Goal: Entertainment & Leisure: Consume media (video, audio)

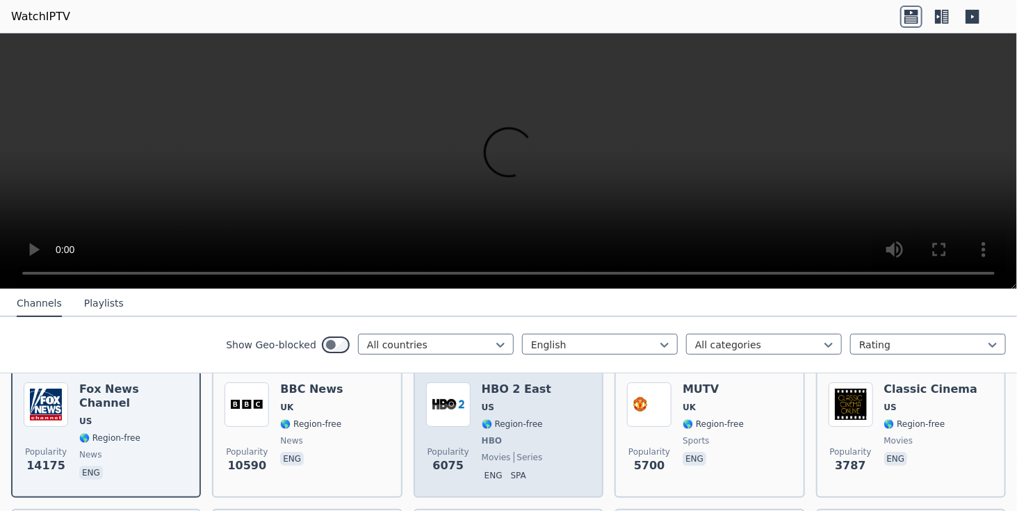
scroll to position [139, 0]
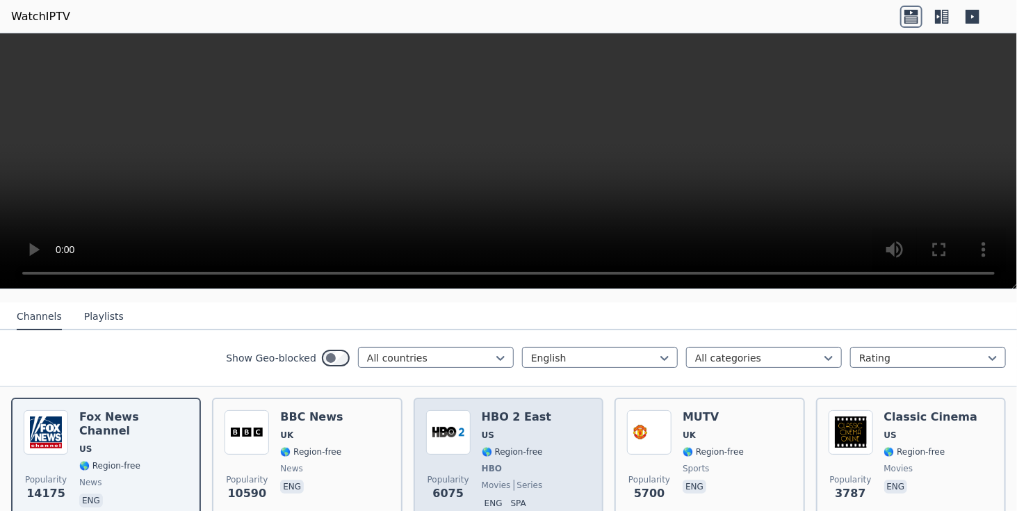
click at [556, 446] on div "Popularity 6075 HBO 2 East US 🌎 Region-free HBO movies series eng spa" at bounding box center [508, 461] width 165 height 103
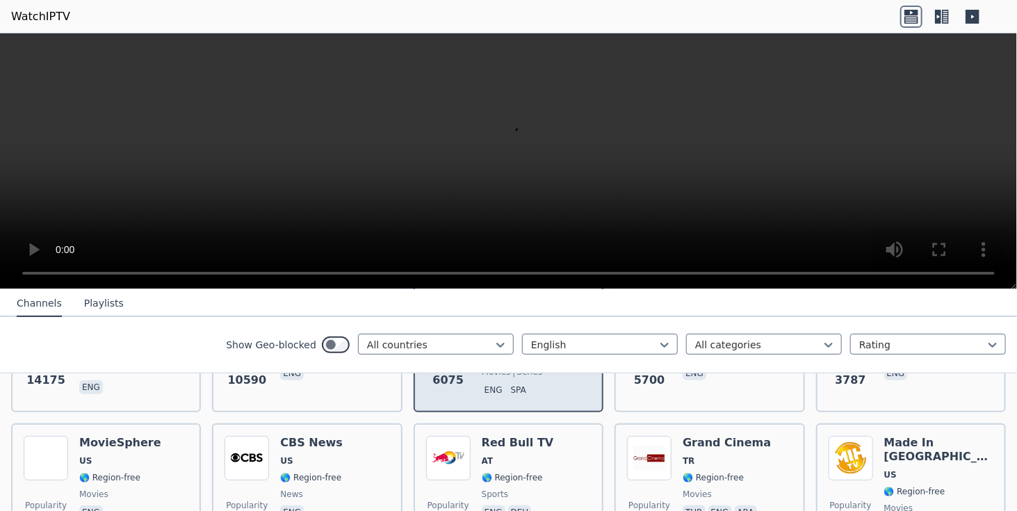
scroll to position [278, 0]
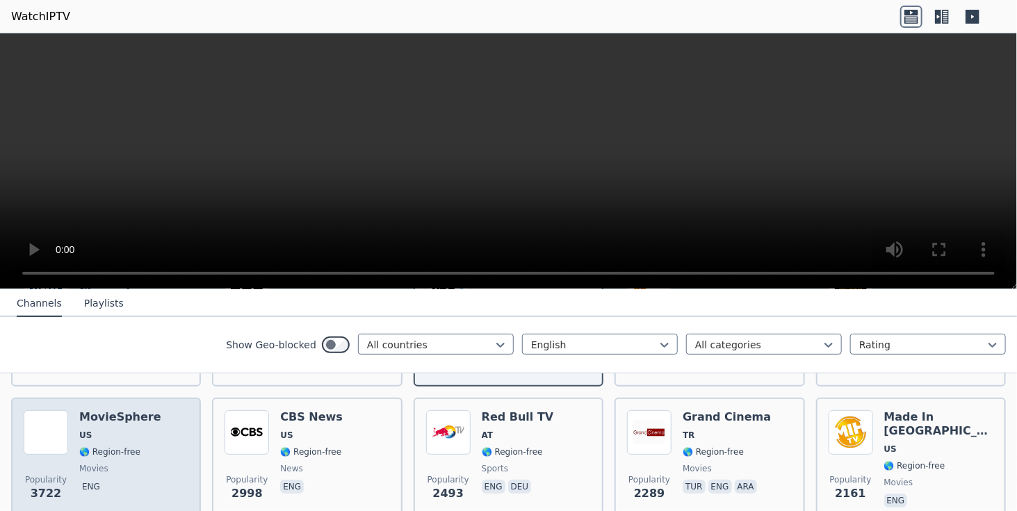
click at [111, 449] on div "MovieSphere US 🌎 Region-free movies eng" at bounding box center [120, 460] width 82 height 100
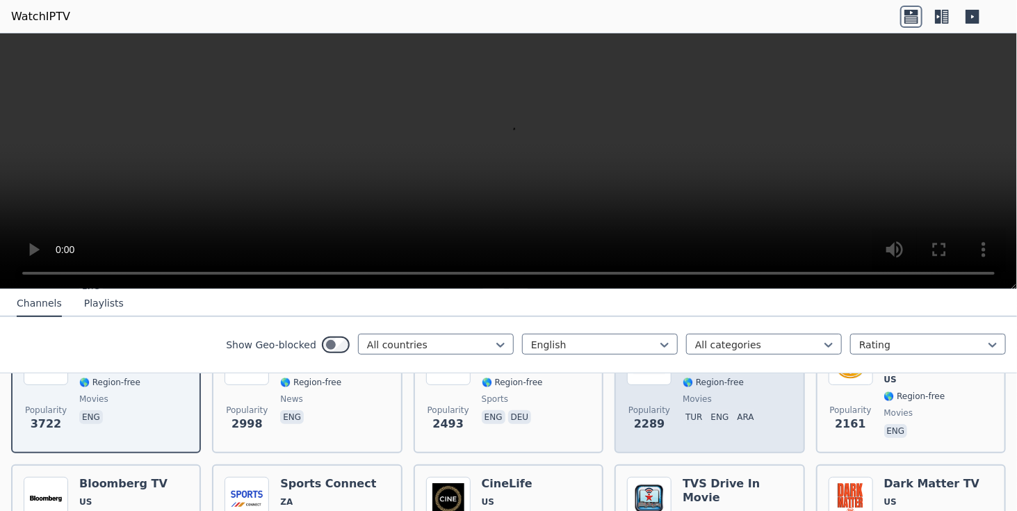
scroll to position [417, 0]
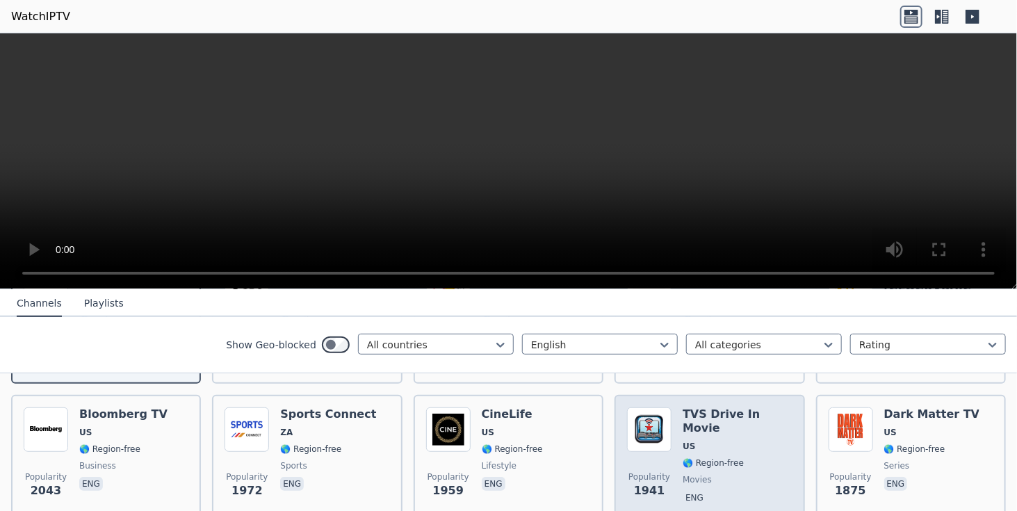
click at [718, 458] on span "🌎 Region-free" at bounding box center [713, 463] width 61 height 11
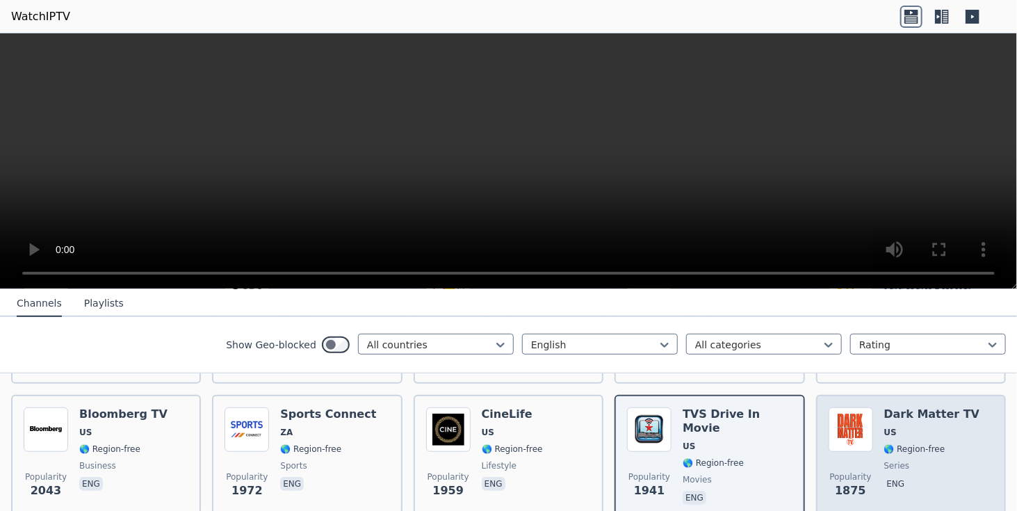
click at [911, 426] on div "Dark Matter TV US 🌎 Region-free series eng" at bounding box center [933, 458] width 96 height 100
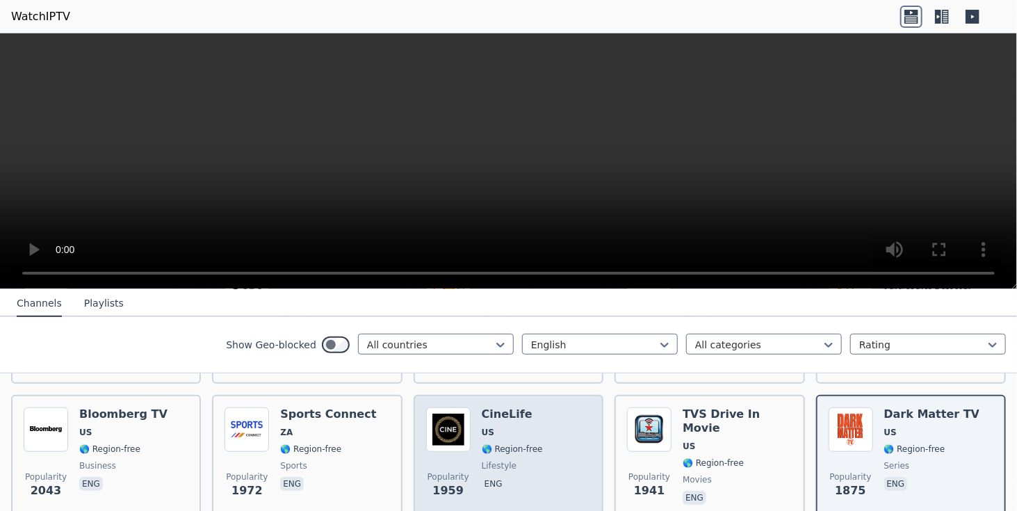
click at [501, 460] on span "lifestyle" at bounding box center [499, 465] width 35 height 11
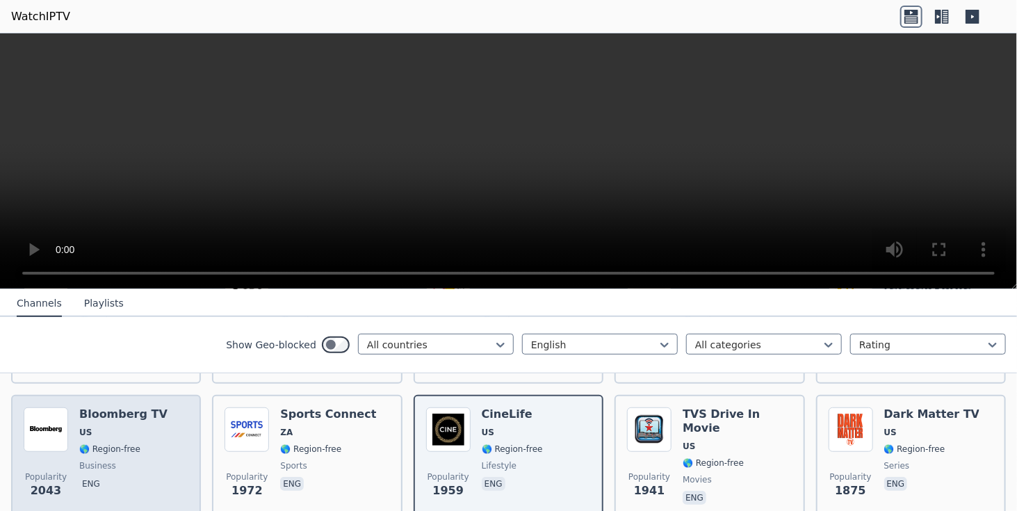
click at [162, 446] on div "Popularity 2043 Bloomberg TV US 🌎 Region-free business eng" at bounding box center [106, 458] width 165 height 100
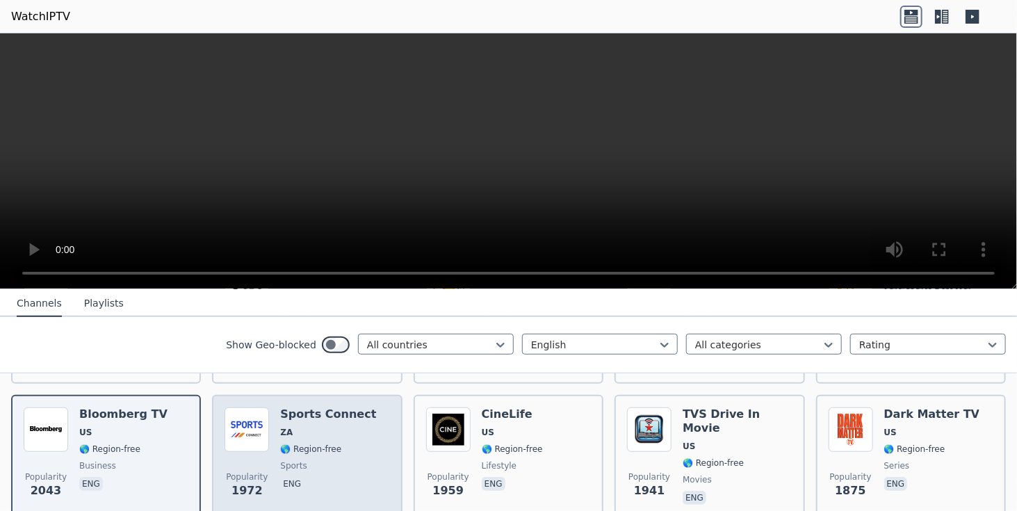
click at [331, 460] on span "sports" at bounding box center [328, 465] width 96 height 11
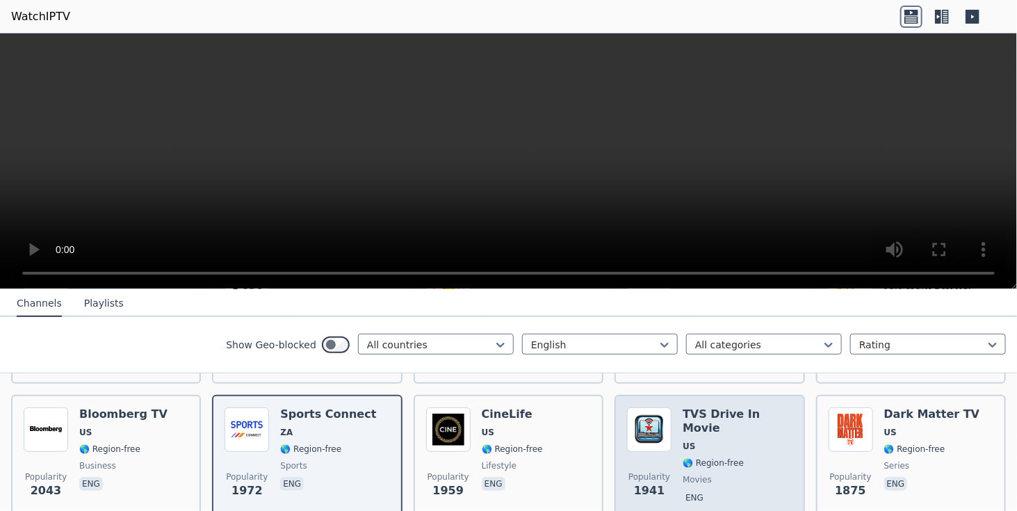
click at [724, 446] on div "TVS Drive In Movie US 🌎 Region-free movies eng" at bounding box center [737, 458] width 109 height 100
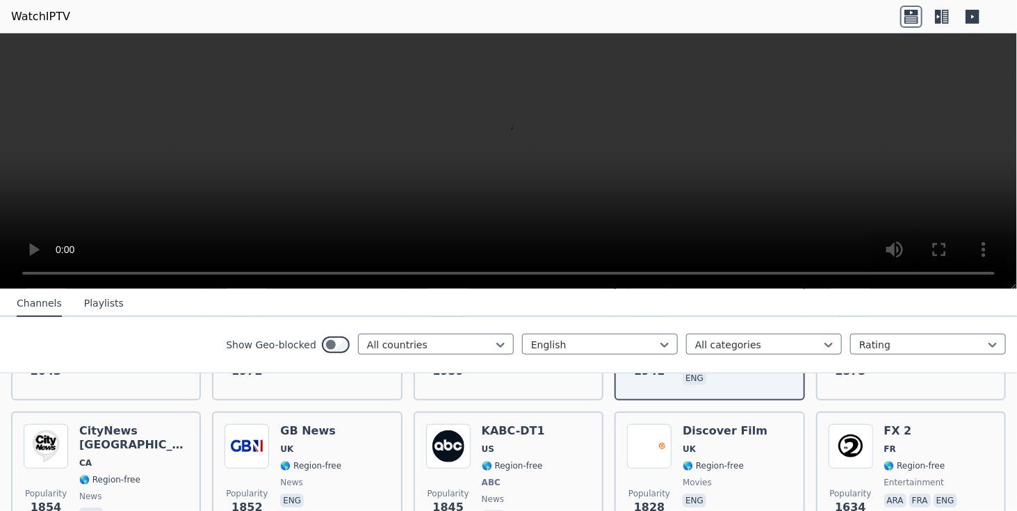
scroll to position [556, 0]
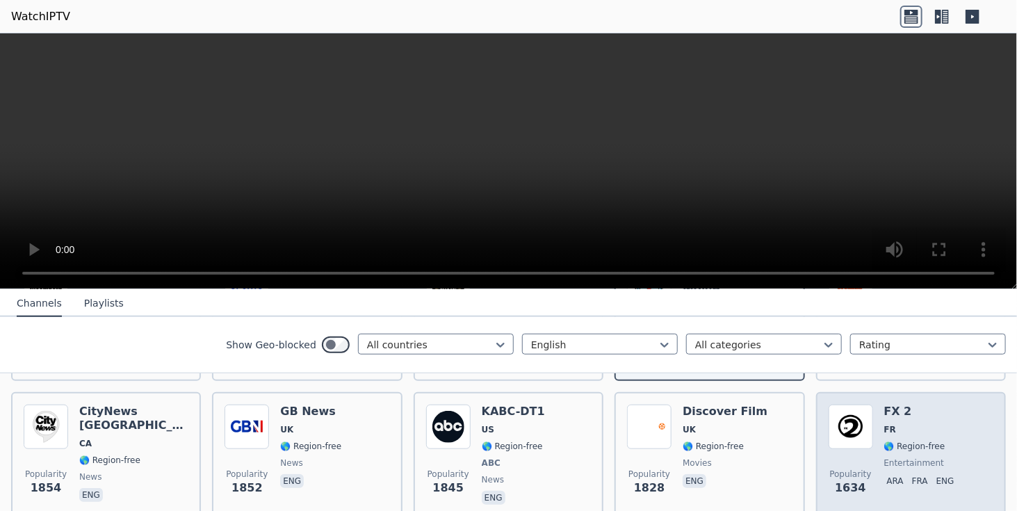
click at [930, 424] on span "FR" at bounding box center [923, 429] width 76 height 11
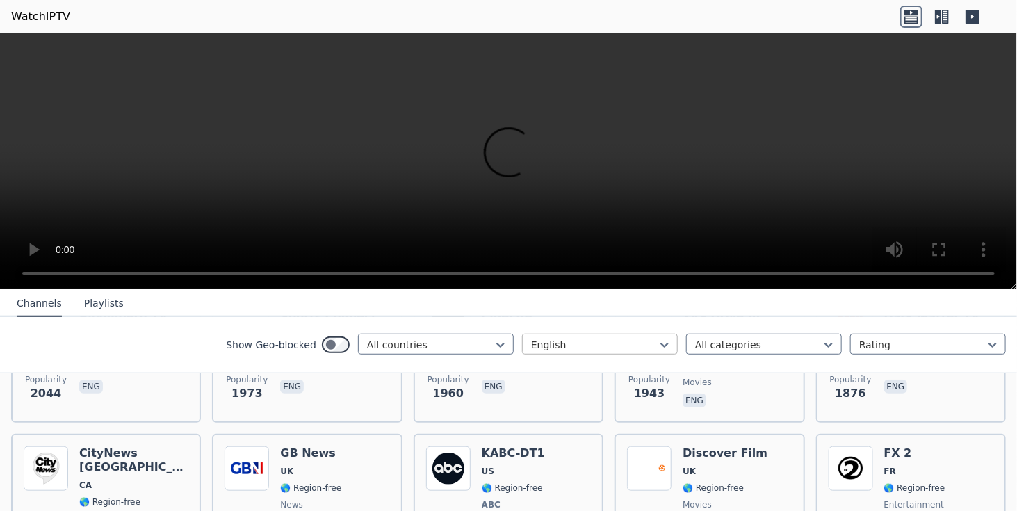
scroll to position [487, 0]
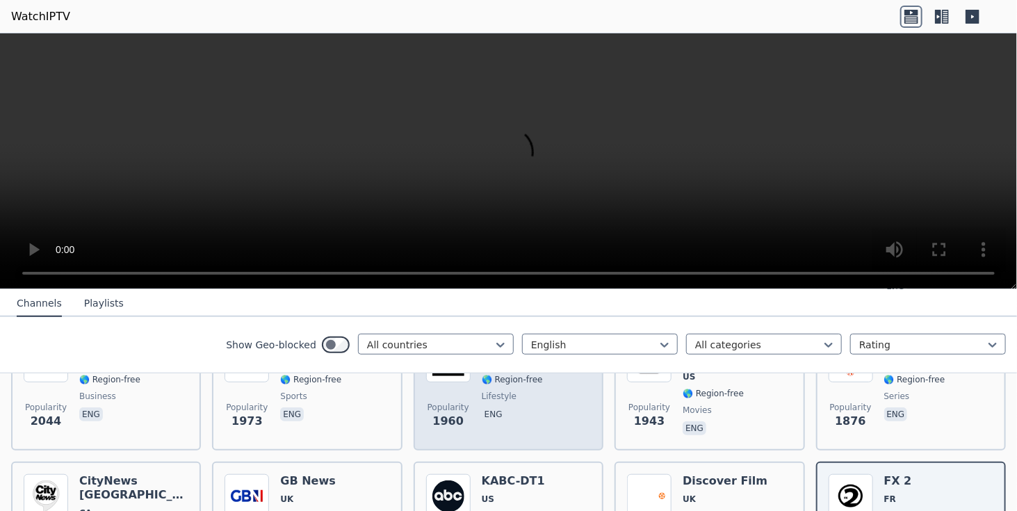
scroll to position [417, 0]
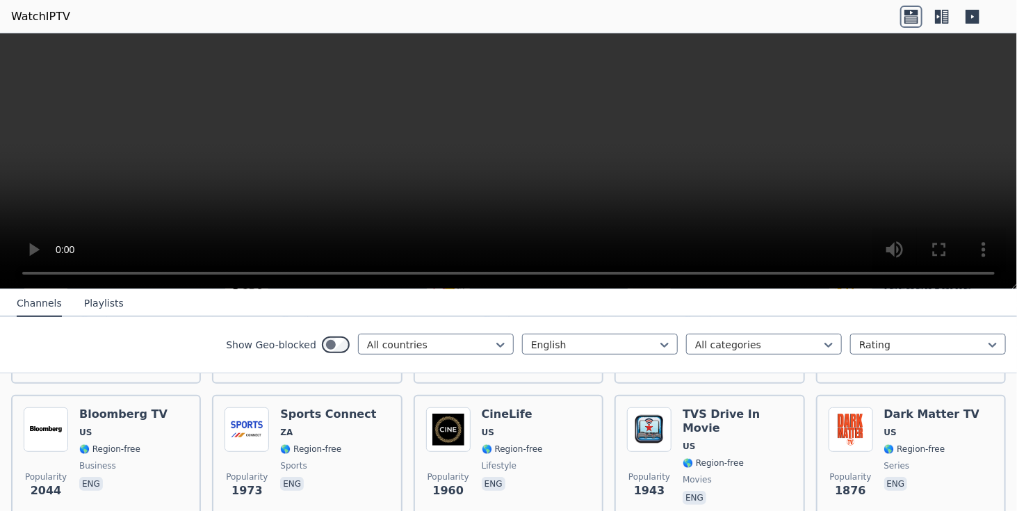
drag, startPoint x: 547, startPoint y: 201, endPoint x: 527, endPoint y: 167, distance: 39.2
click at [527, 167] on video at bounding box center [508, 161] width 1017 height 256
click at [941, 19] on icon at bounding box center [938, 17] width 6 height 14
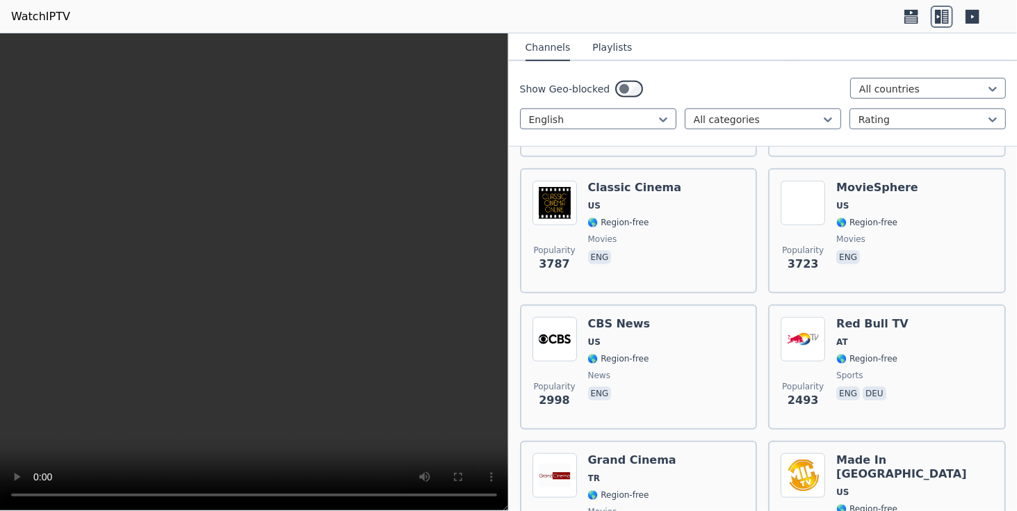
click at [911, 19] on icon at bounding box center [912, 19] width 14 height 7
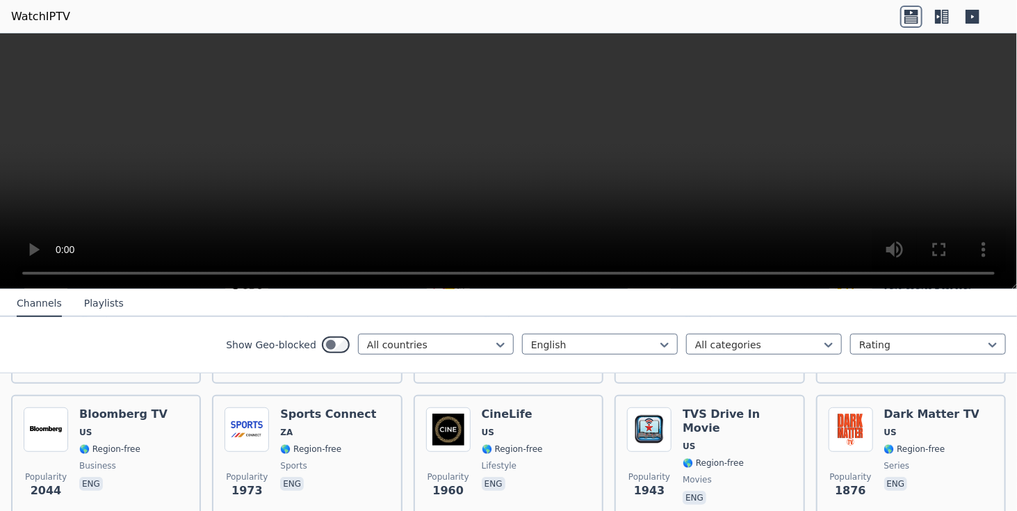
click at [938, 15] on icon at bounding box center [942, 17] width 22 height 22
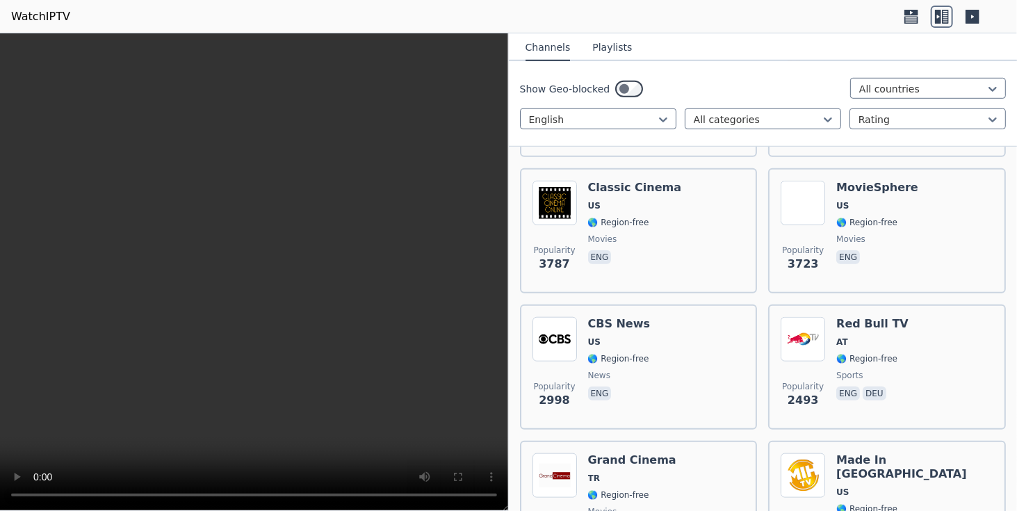
click at [975, 16] on icon at bounding box center [973, 17] width 14 height 14
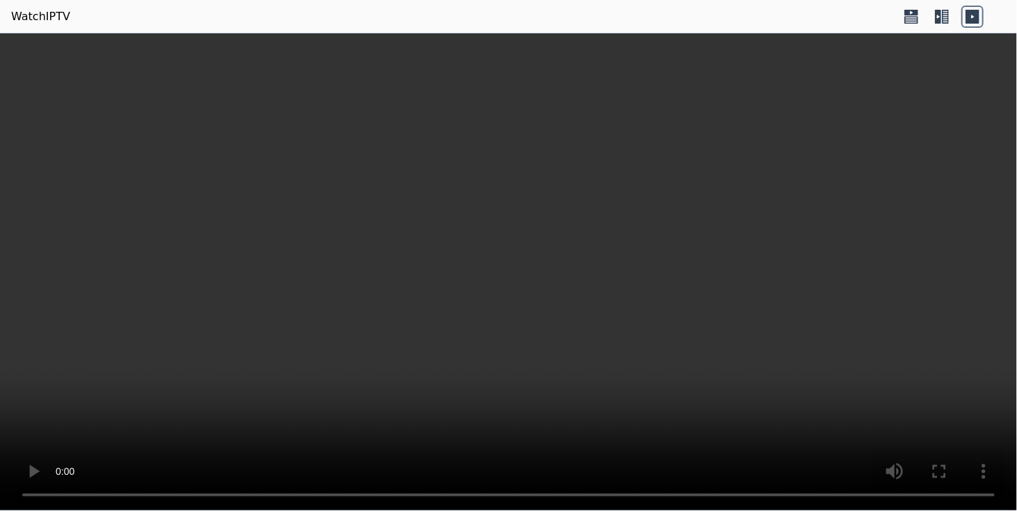
click at [594, 262] on video at bounding box center [508, 272] width 1017 height 478
click at [594, 260] on video at bounding box center [508, 272] width 1017 height 478
click at [592, 260] on video at bounding box center [508, 272] width 1017 height 478
click at [584, 254] on video at bounding box center [508, 272] width 1017 height 478
drag, startPoint x: 414, startPoint y: 242, endPoint x: 598, endPoint y: 204, distance: 187.5
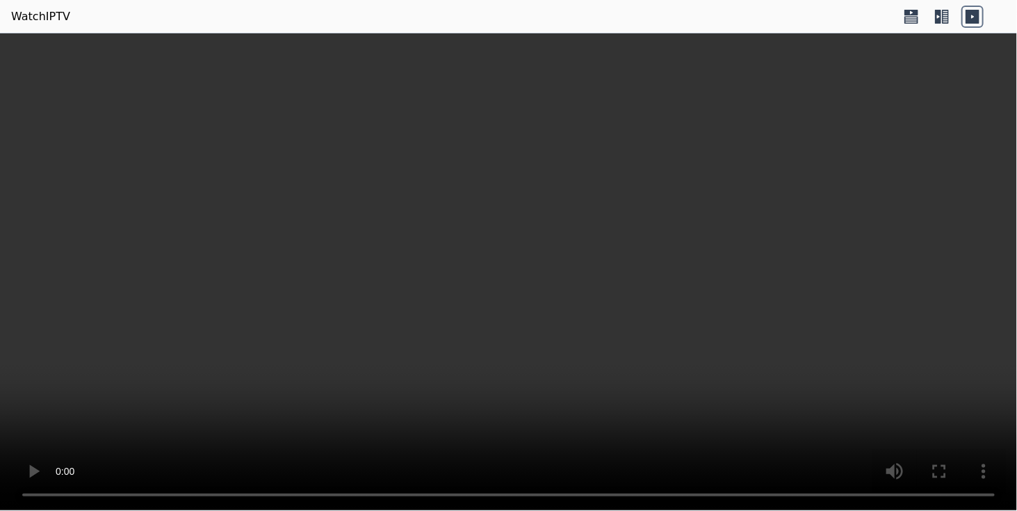
click at [598, 204] on video at bounding box center [508, 272] width 1017 height 478
click at [996, 327] on video at bounding box center [508, 272] width 1017 height 478
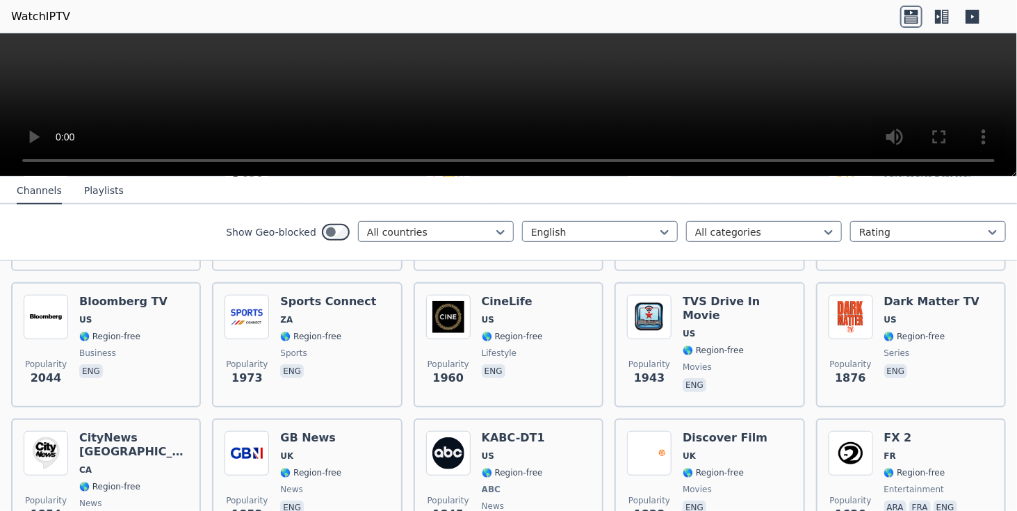
scroll to position [487, 0]
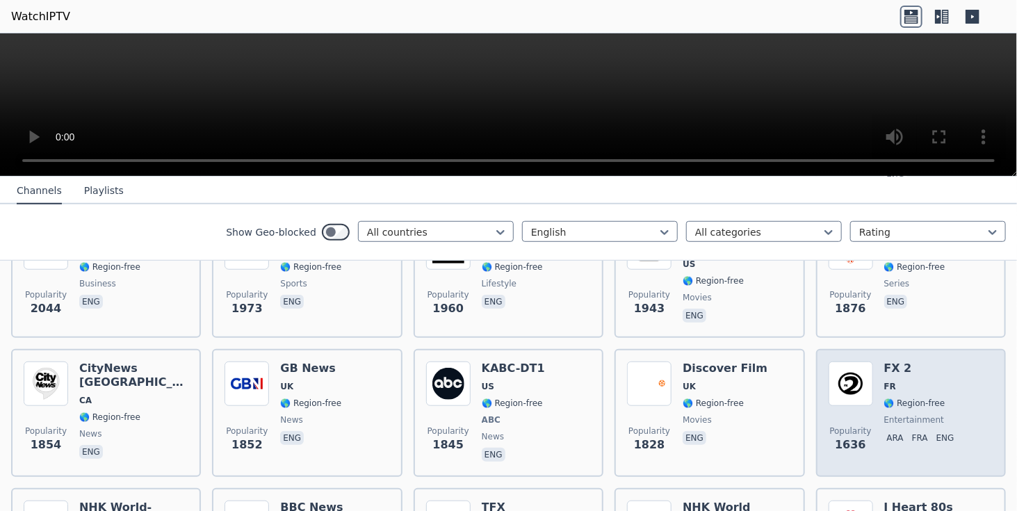
click at [905, 382] on div "FX 2 FR 🌎 Region-free entertainment ara fra eng" at bounding box center [923, 413] width 76 height 103
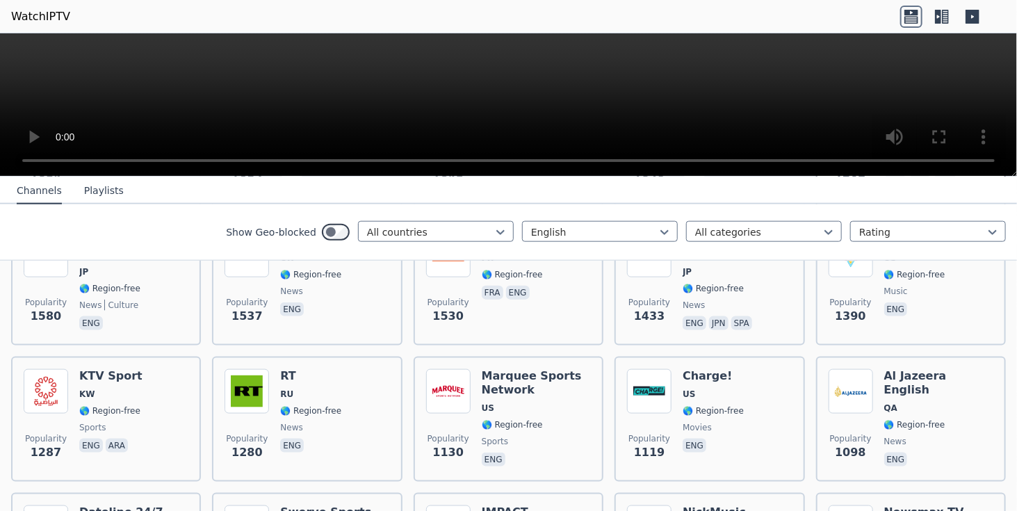
scroll to position [765, 0]
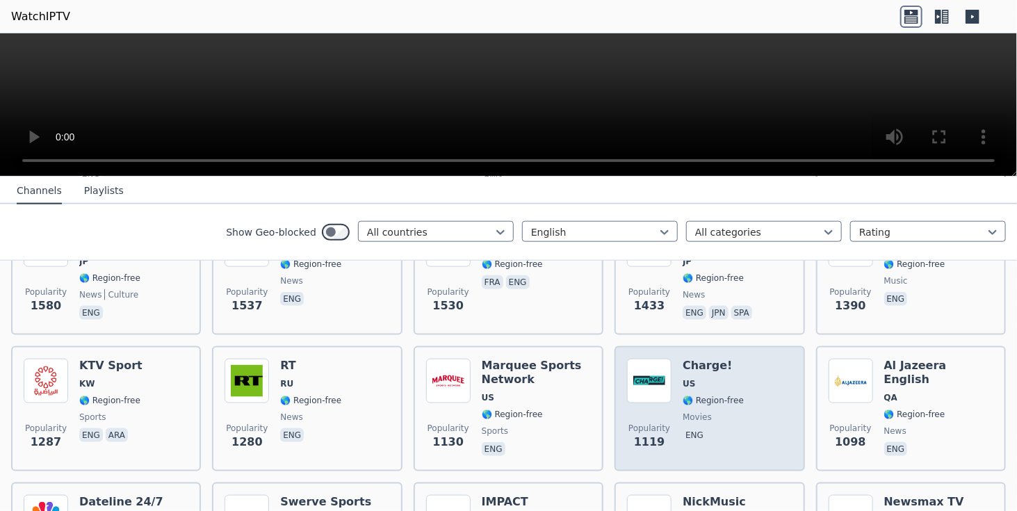
click at [718, 377] on div "Charge! US 🌎 Region-free movies eng" at bounding box center [713, 409] width 61 height 100
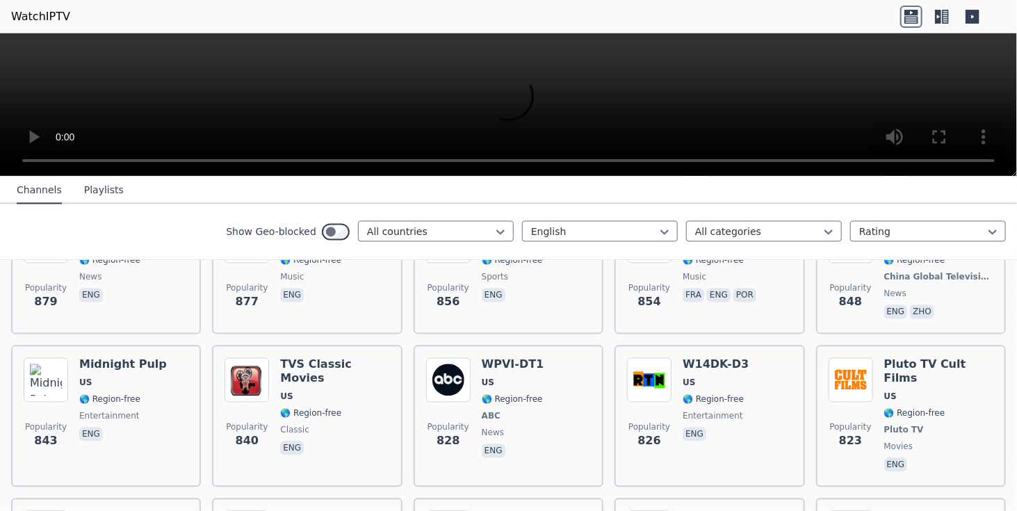
scroll to position [1321, 0]
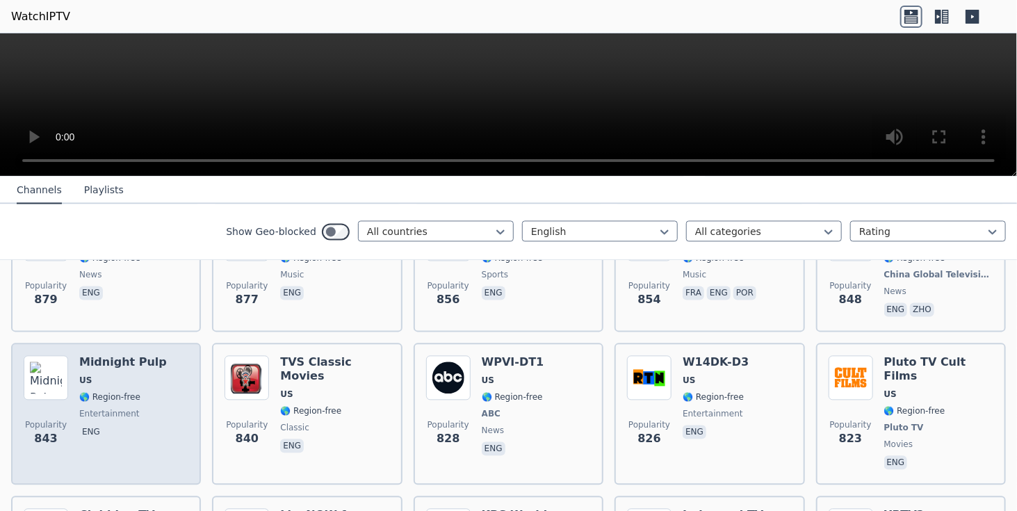
click at [147, 426] on span "eng" at bounding box center [123, 434] width 88 height 17
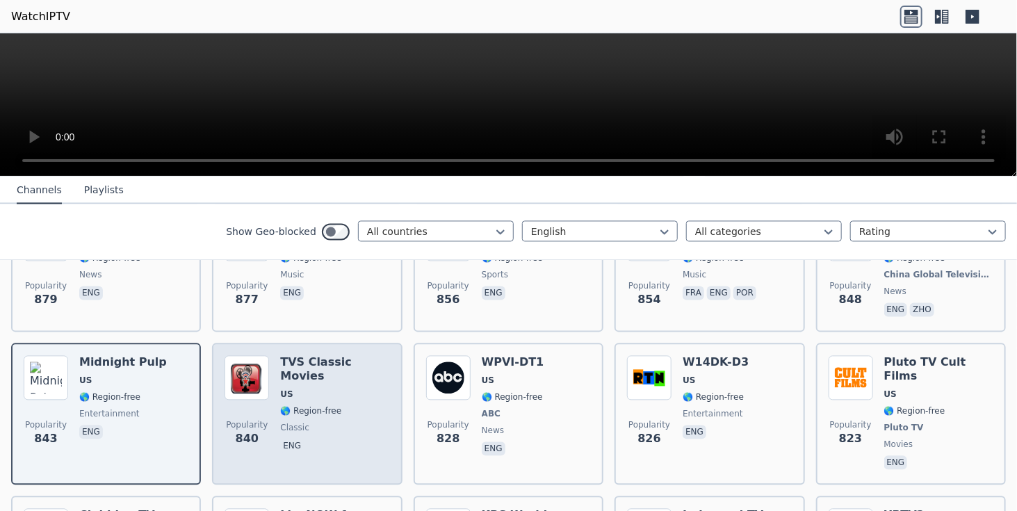
click at [300, 406] on span "🌎 Region-free" at bounding box center [310, 411] width 61 height 11
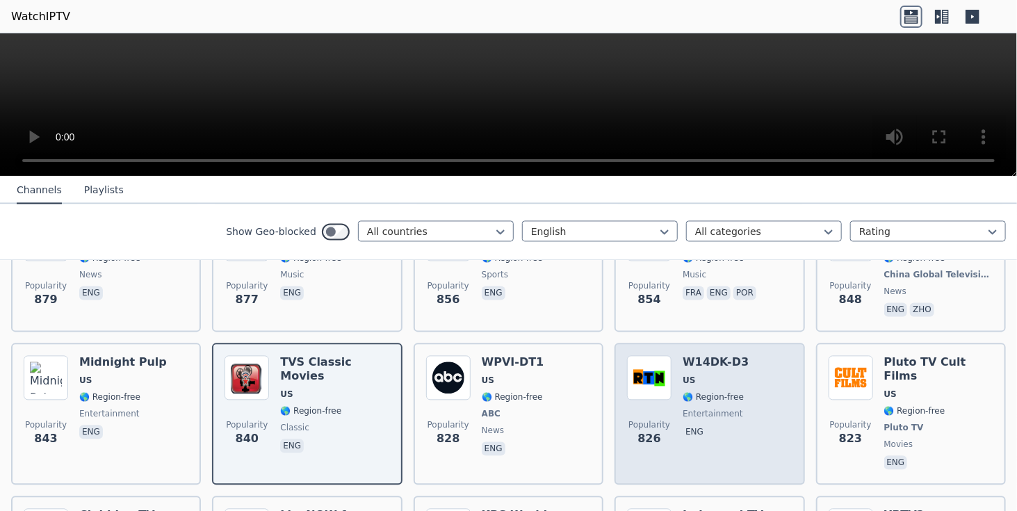
click at [729, 392] on span "🌎 Region-free" at bounding box center [713, 397] width 61 height 11
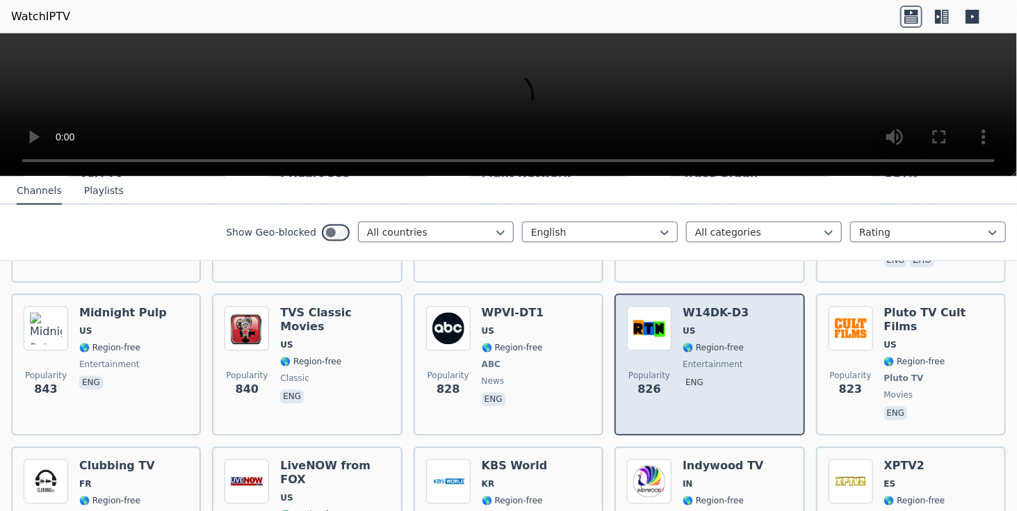
scroll to position [1391, 0]
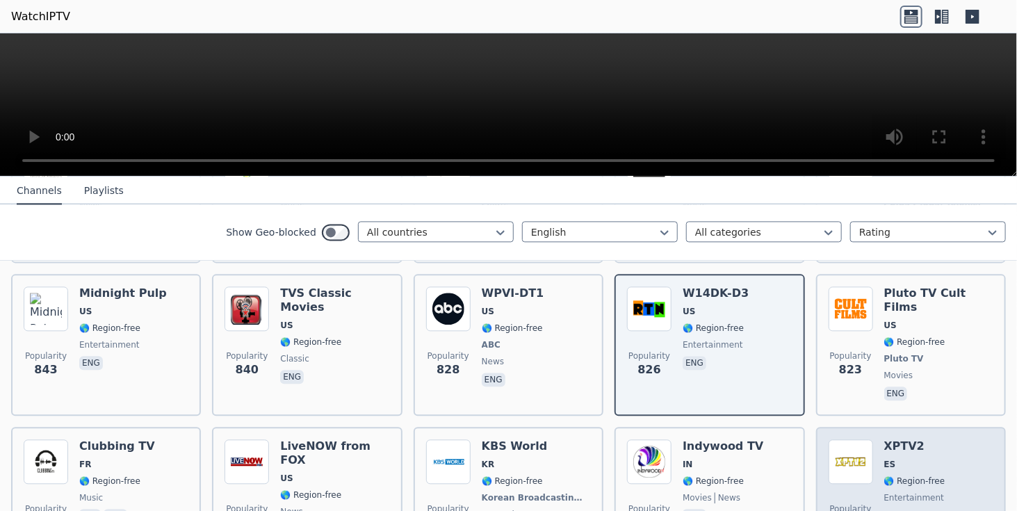
click at [944, 439] on div "Popularity 737 XPTV2 ES 🌎 Region-free entertainment eng" at bounding box center [911, 490] width 165 height 103
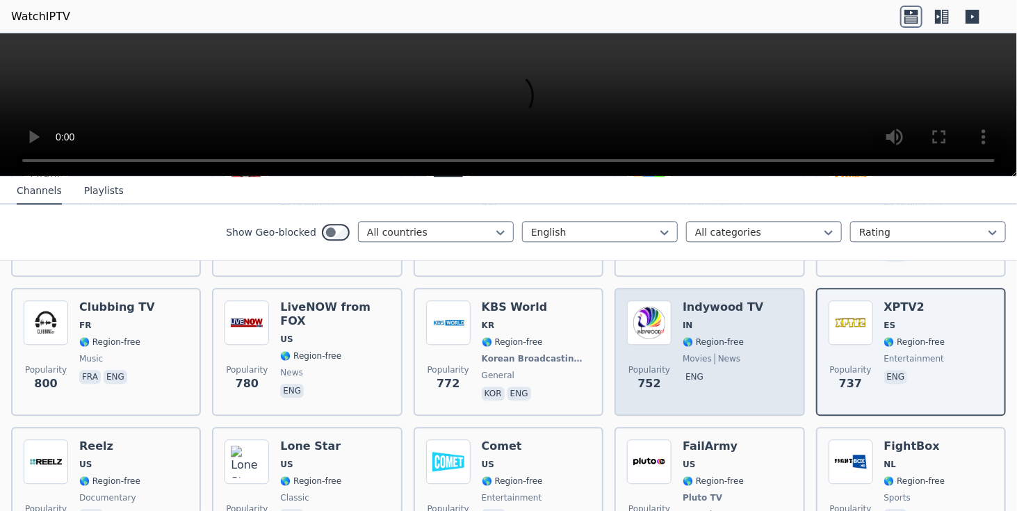
scroll to position [1599, 0]
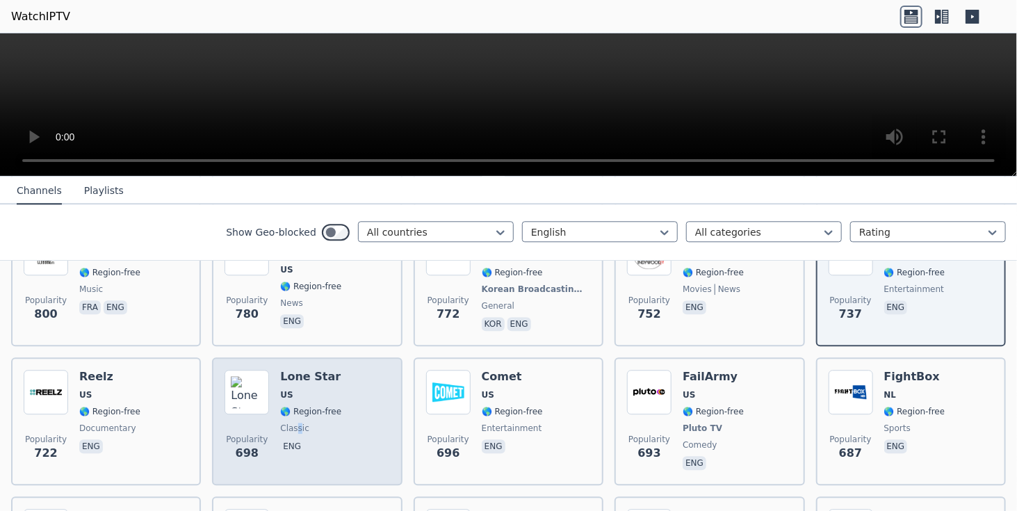
click at [295, 423] on span "classic" at bounding box center [294, 428] width 29 height 11
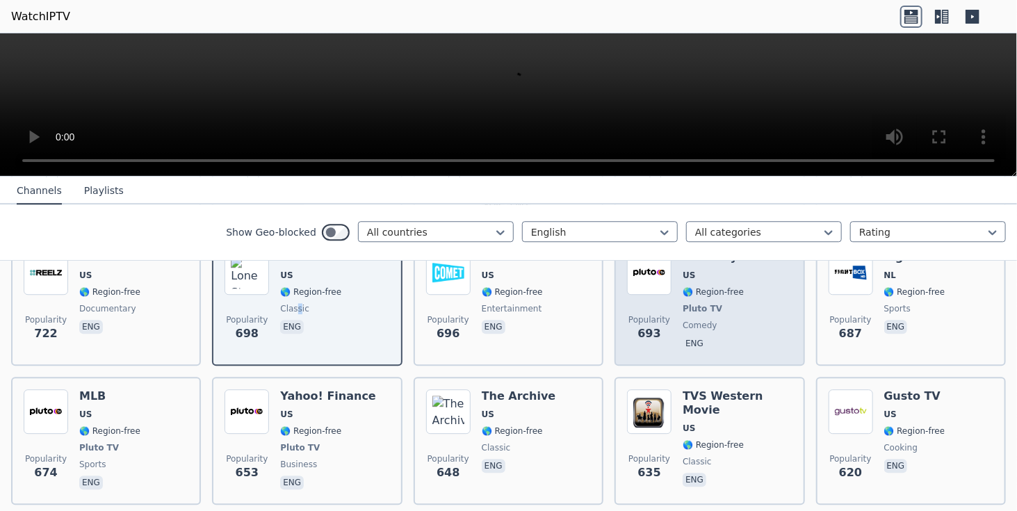
scroll to position [1738, 0]
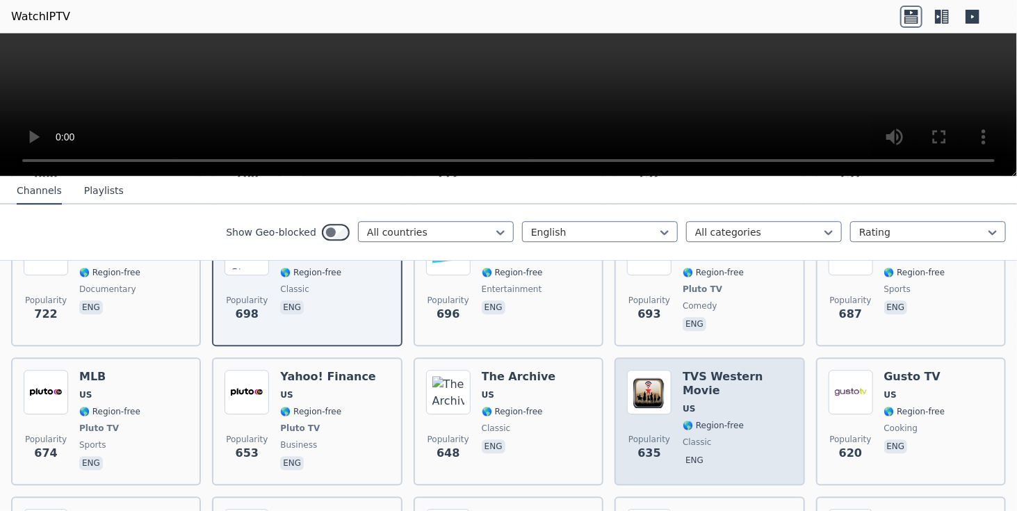
click at [689, 373] on div "TVS Western Movie US 🌎 Region-free classic eng" at bounding box center [737, 421] width 109 height 103
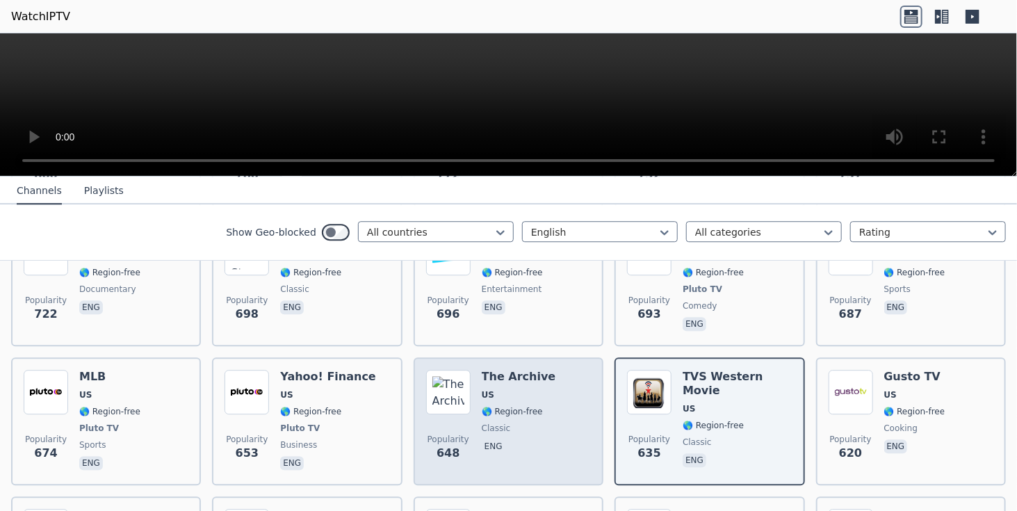
click at [545, 398] on div "Popularity 648 The Archive US 🌎 Region-free classic eng" at bounding box center [508, 421] width 165 height 103
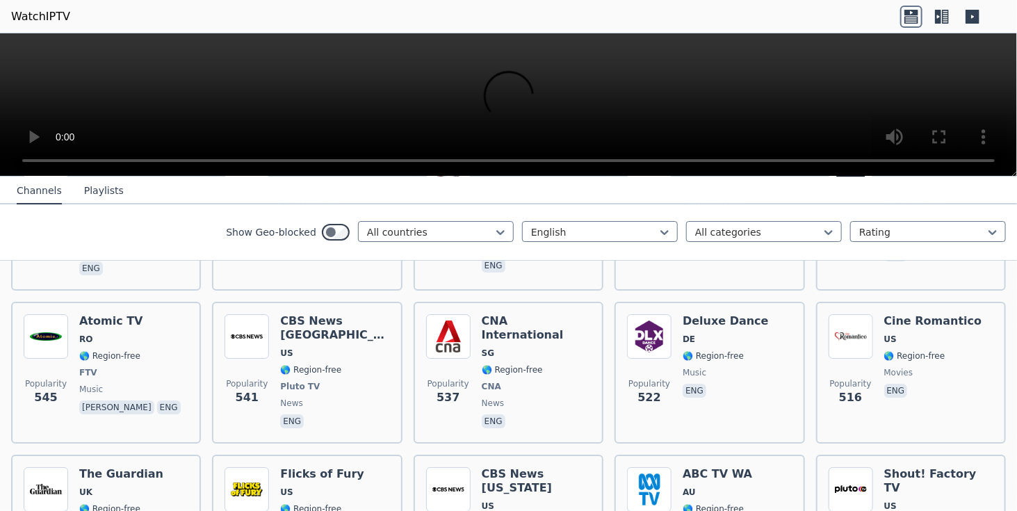
scroll to position [2295, 0]
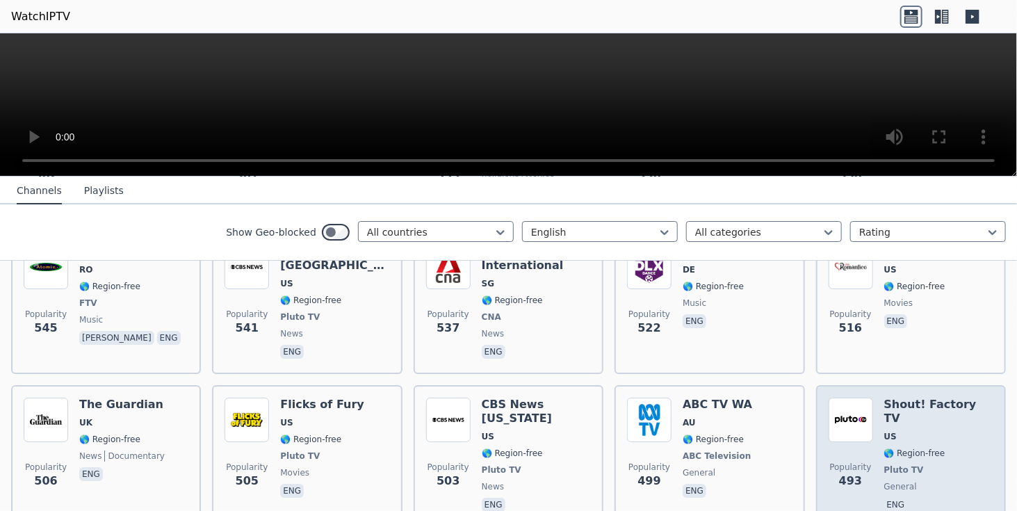
click at [927, 465] on span "Pluto TV" at bounding box center [939, 470] width 109 height 11
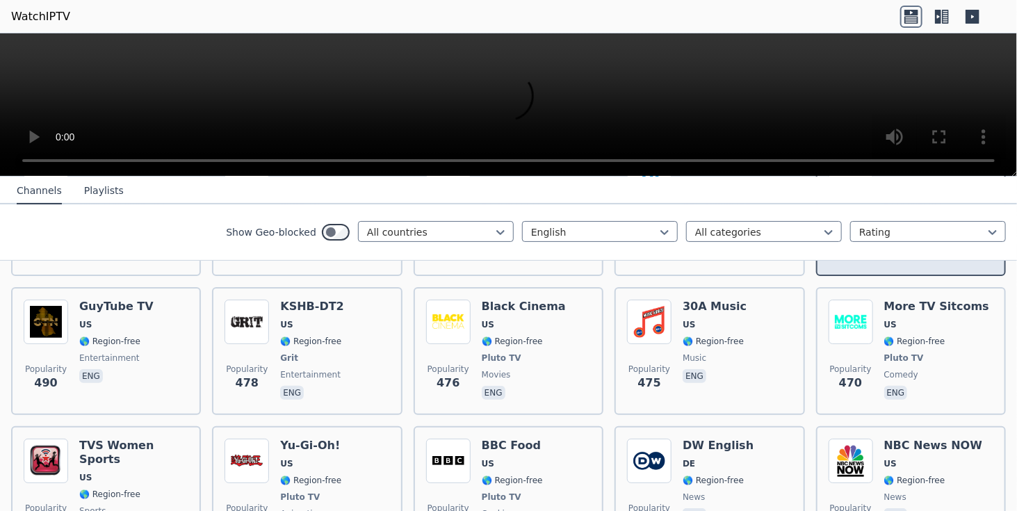
scroll to position [2573, 0]
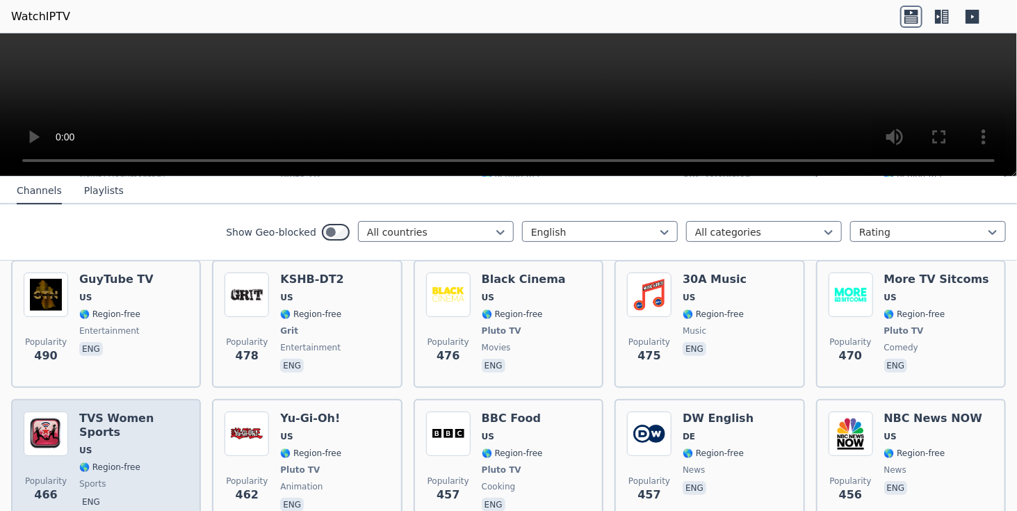
click at [124, 462] on span "🌎 Region-free" at bounding box center [109, 467] width 61 height 11
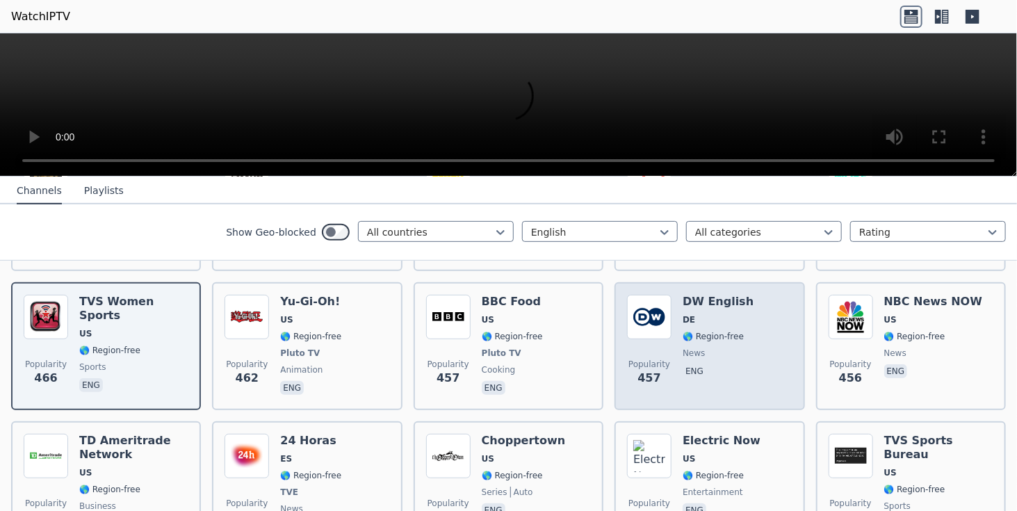
scroll to position [2712, 0]
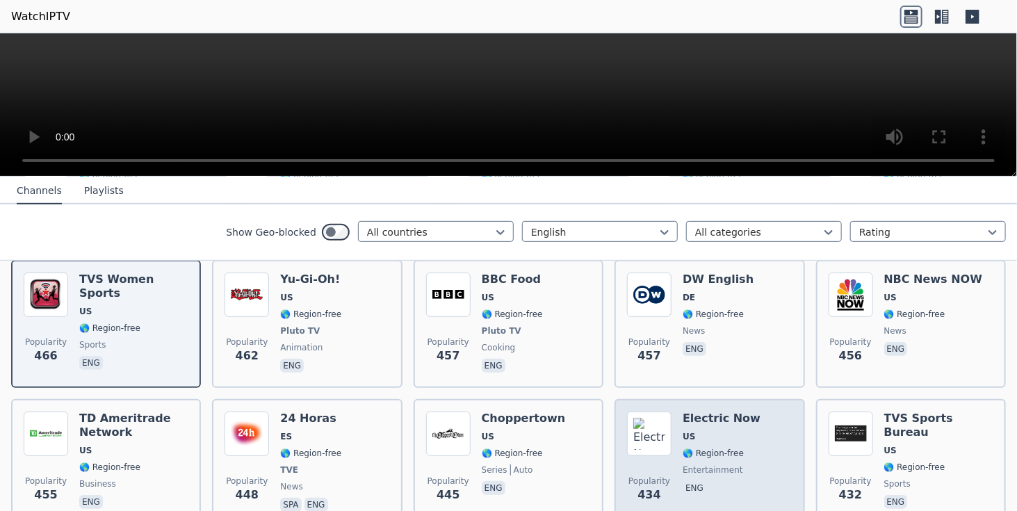
click at [716, 448] on span "🌎 Region-free" at bounding box center [713, 453] width 61 height 11
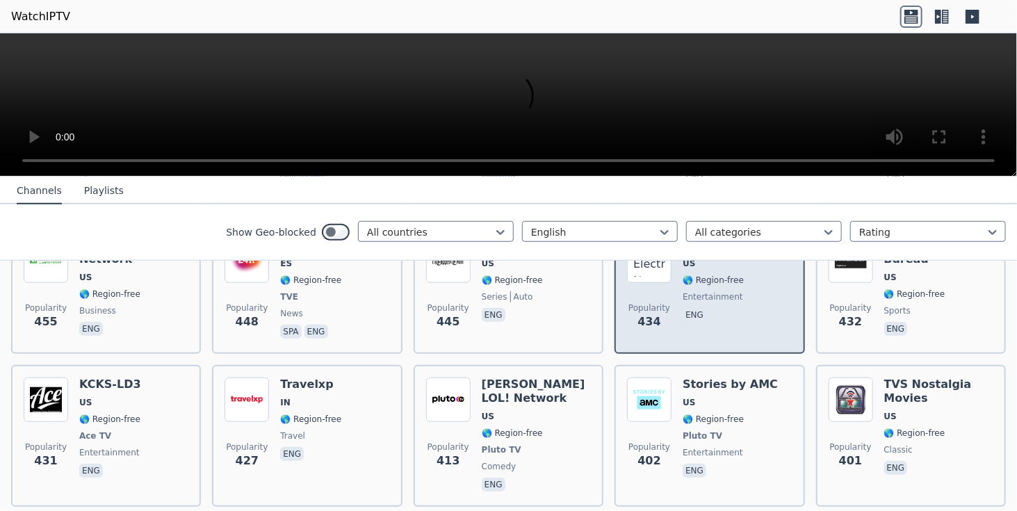
scroll to position [2921, 0]
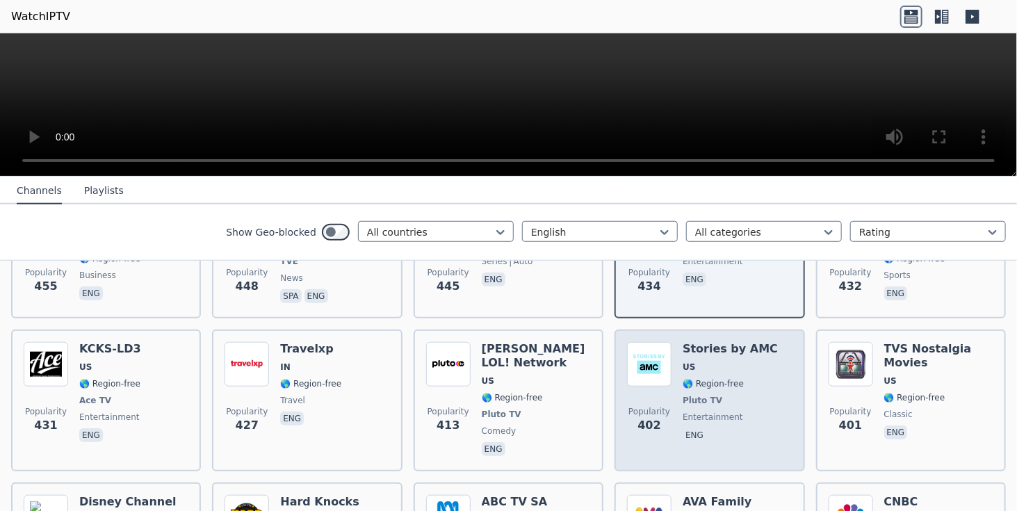
click at [717, 385] on div "Stories by AMC US 🌎 Region-free Pluto TV entertainment eng" at bounding box center [730, 400] width 95 height 117
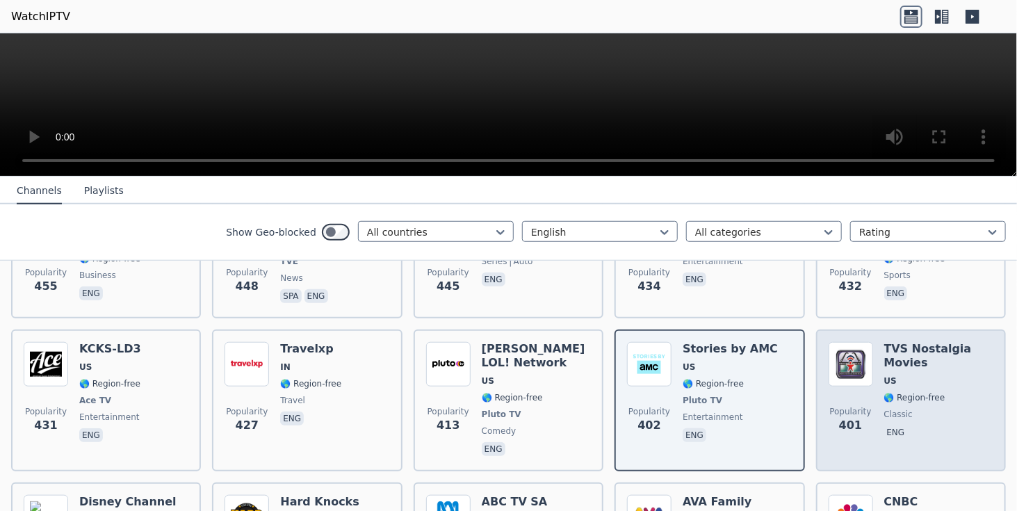
click at [898, 376] on span "US" at bounding box center [939, 381] width 109 height 11
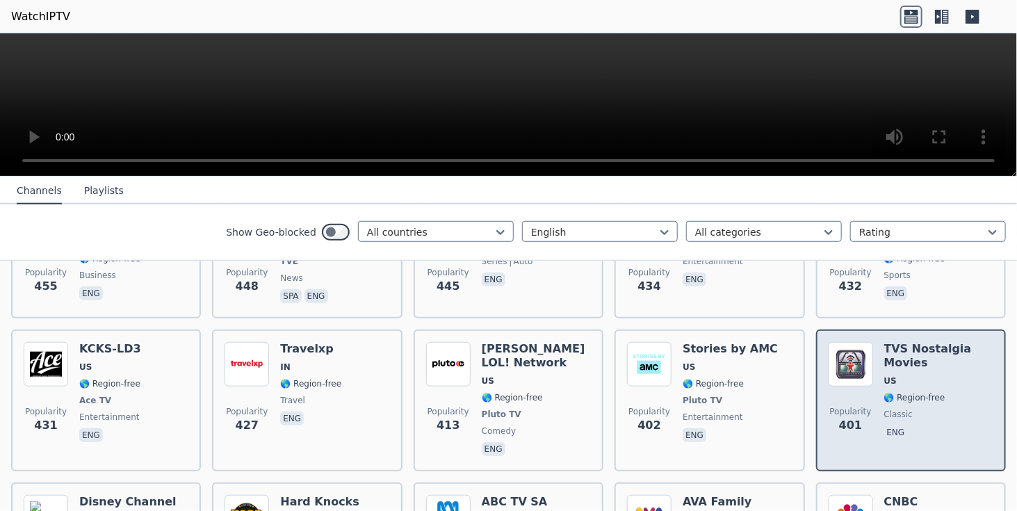
click at [899, 342] on div "TVS Nostalgia Movies US 🌎 Region-free classic eng" at bounding box center [939, 400] width 109 height 117
click at [847, 342] on img at bounding box center [851, 364] width 45 height 45
click at [887, 409] on span "classic" at bounding box center [899, 414] width 29 height 11
click at [885, 426] on p "eng" at bounding box center [897, 433] width 24 height 14
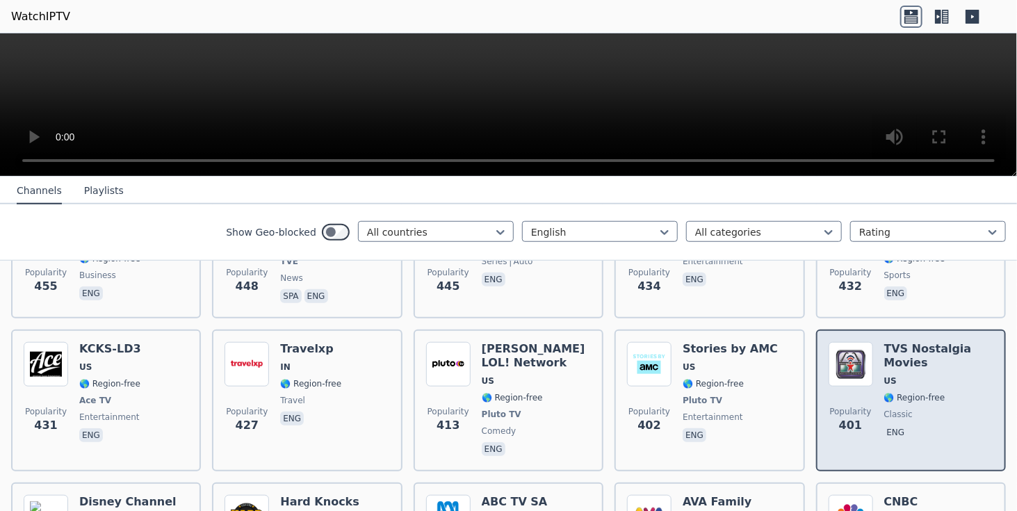
click at [844, 342] on img at bounding box center [851, 364] width 45 height 45
drag, startPoint x: 878, startPoint y: 287, endPoint x: 921, endPoint y: 298, distance: 45.4
click at [921, 342] on h6 "TVS Nostalgia Movies" at bounding box center [939, 356] width 109 height 28
